Goal: Transaction & Acquisition: Purchase product/service

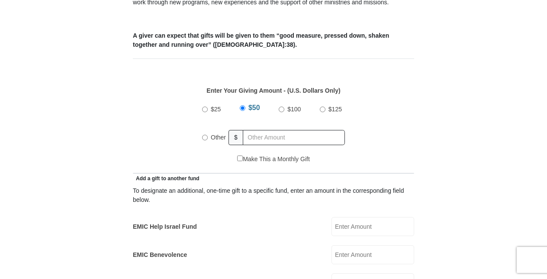
scroll to position [364, 0]
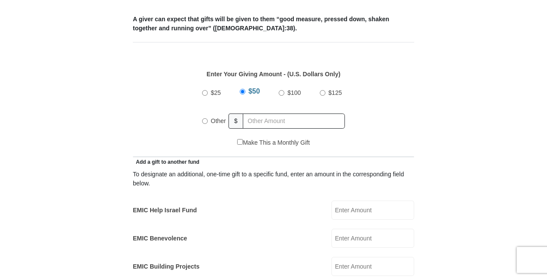
click at [242, 89] on input "$50" at bounding box center [243, 92] width 6 height 6
click at [209, 111] on label "Other" at bounding box center [218, 120] width 21 height 19
click at [208, 118] on input "Other" at bounding box center [205, 121] width 6 height 6
radio input "true"
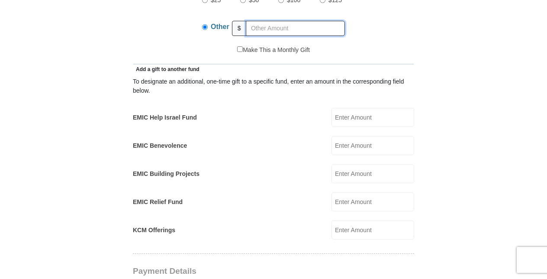
scroll to position [453, 0]
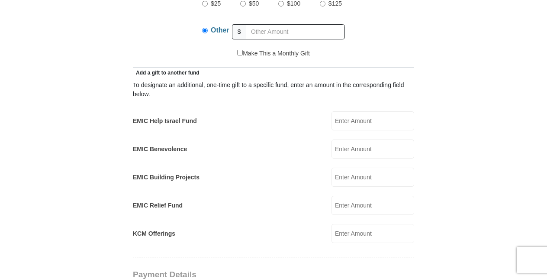
click at [405, 111] on input "EMIC Help Israel Fund" at bounding box center [373, 120] width 83 height 19
type input "100.00"
click at [477, 160] on form "[GEOGRAPHIC_DATA][DEMOGRAPHIC_DATA] Online Giving Because of gifts like yours, …" at bounding box center [274, 222] width 494 height 1281
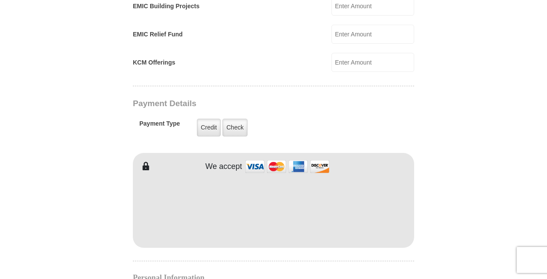
scroll to position [626, 0]
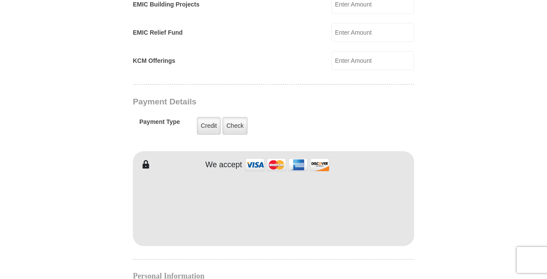
click at [481, 129] on form "[GEOGRAPHIC_DATA][DEMOGRAPHIC_DATA] Online Giving Because of gifts like yours, …" at bounding box center [274, 49] width 494 height 1281
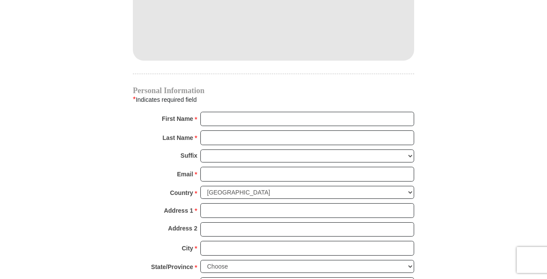
scroll to position [812, 0]
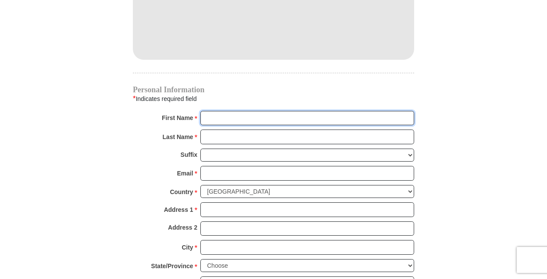
click at [386, 111] on input "First Name *" at bounding box center [307, 118] width 214 height 15
type input "[PERSON_NAME]"
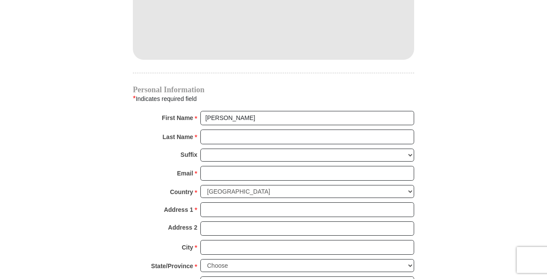
type input "150.00"
type input "50.00"
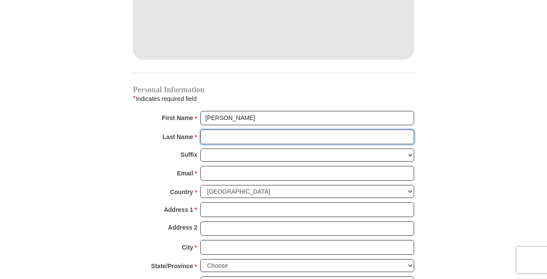
type input "[PERSON_NAME]"
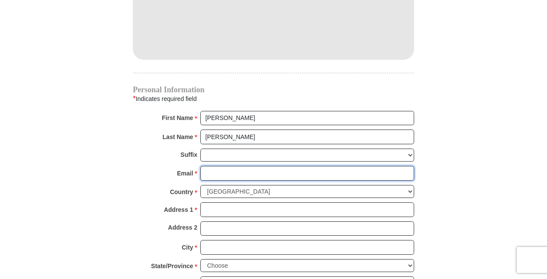
type input "[EMAIL_ADDRESS][DOMAIN_NAME]"
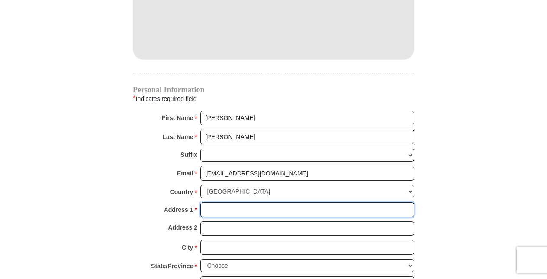
type input "[STREET_ADDRESS][US_STATE]"
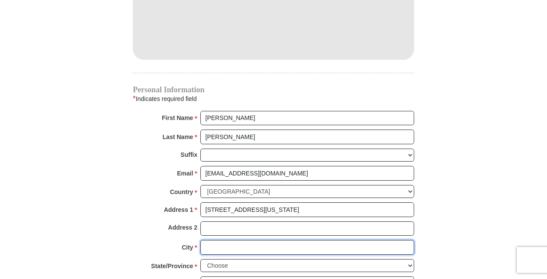
type input "Ashland"
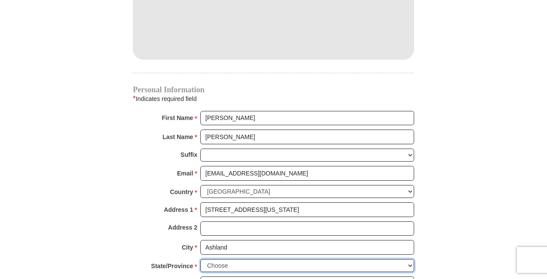
select select "VA"
type input "23005"
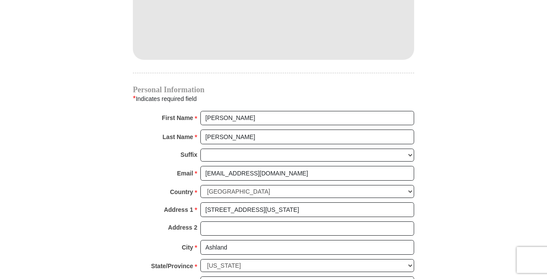
type input "8048407479"
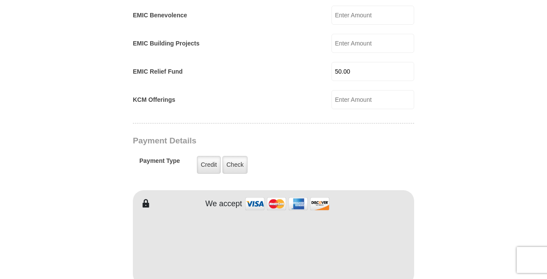
scroll to position [587, 0]
type input "Rebecc"
click at [341, 61] on input "50.00" at bounding box center [373, 70] width 83 height 19
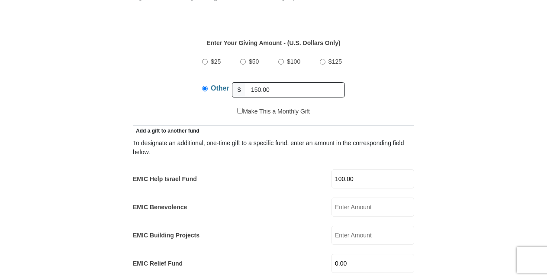
scroll to position [394, 0]
type input "0.00"
click at [289, 83] on input "150.00" at bounding box center [295, 90] width 99 height 15
type input "1"
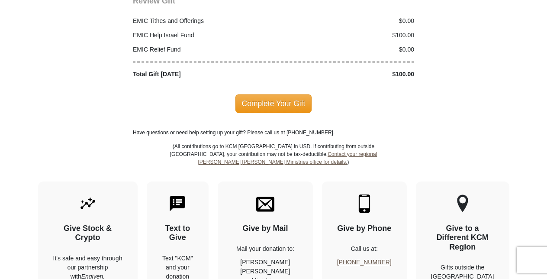
scroll to position [1147, 0]
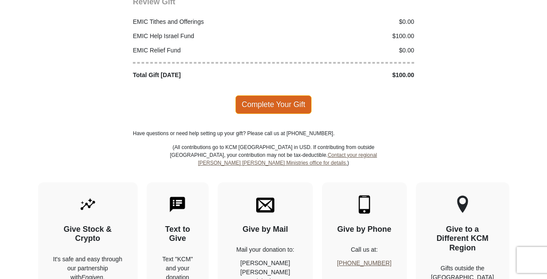
click at [274, 95] on span "Complete Your Gift" at bounding box center [274, 104] width 77 height 18
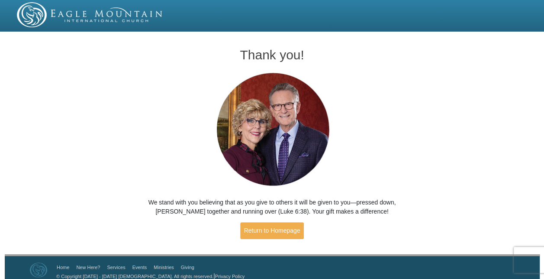
scroll to position [8, 0]
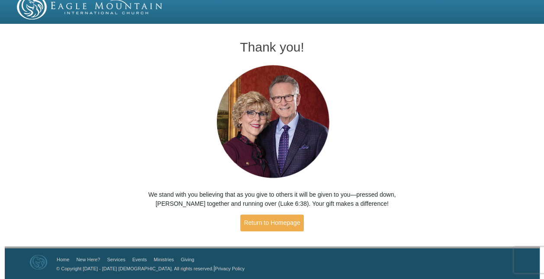
click at [116, 10] on img at bounding box center [90, 6] width 146 height 25
